Goal: Task Accomplishment & Management: Manage account settings

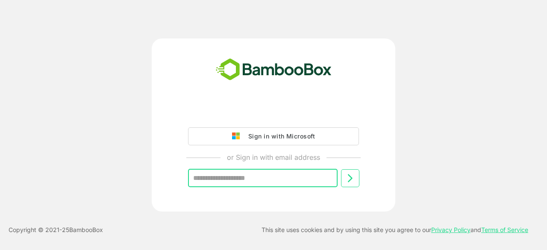
click at [260, 181] on input "text" at bounding box center [263, 178] width 150 height 18
type input "**********"
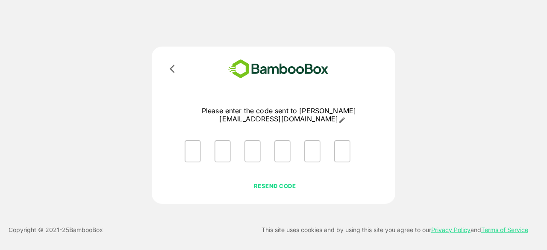
click at [280, 191] on button "RESEND CODE" at bounding box center [274, 186] width 99 height 13
click at [263, 185] on p "RESEND CODE" at bounding box center [275, 185] width 98 height 9
click at [197, 149] on input "Please enter OTP character 1" at bounding box center [193, 151] width 16 height 22
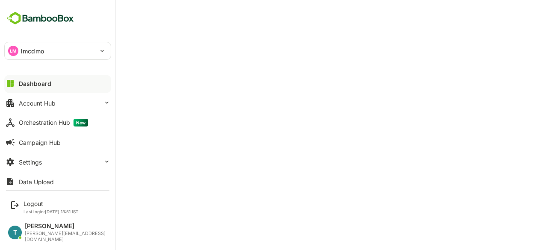
click at [43, 85] on div "Dashboard" at bounding box center [35, 83] width 33 height 7
click at [21, 103] on div "Account Hub" at bounding box center [37, 103] width 37 height 7
click at [40, 98] on button "Account Hub" at bounding box center [57, 103] width 107 height 17
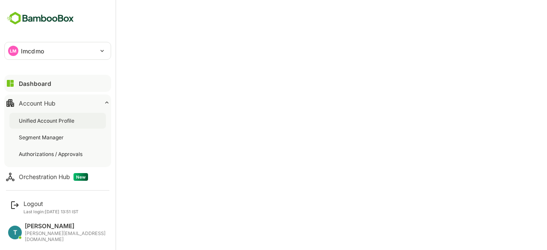
click at [42, 118] on div "Unified Account Profile" at bounding box center [47, 120] width 57 height 7
click at [33, 81] on div "Dashboard" at bounding box center [34, 83] width 31 height 7
